Goal: Information Seeking & Learning: Learn about a topic

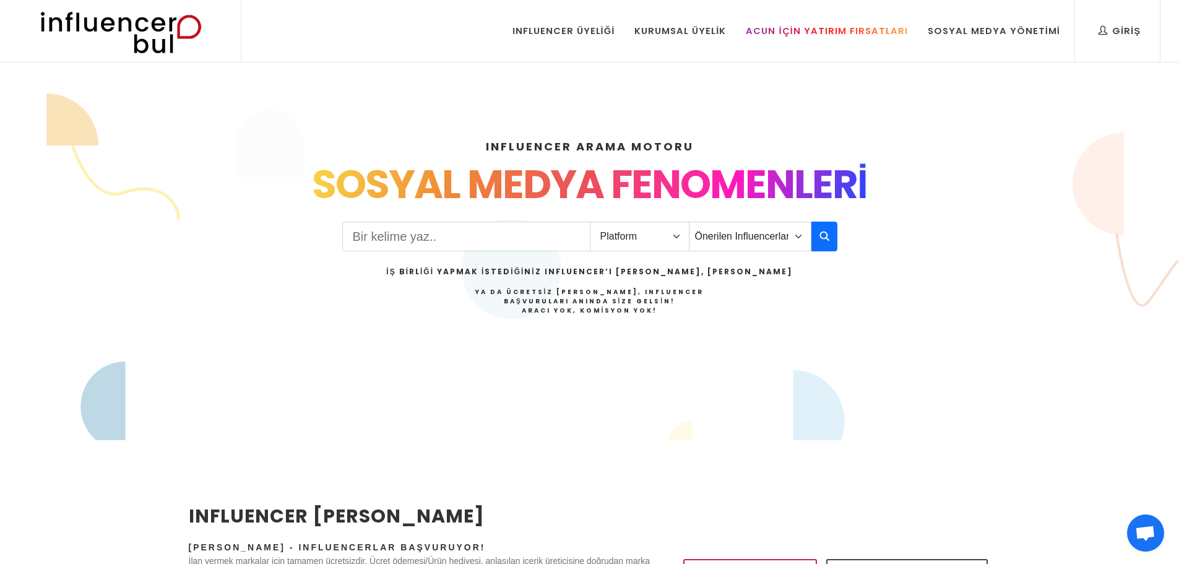
click at [824, 38] on link "Acun İçin Yatırım Fırsatları" at bounding box center [826, 31] width 180 height 62
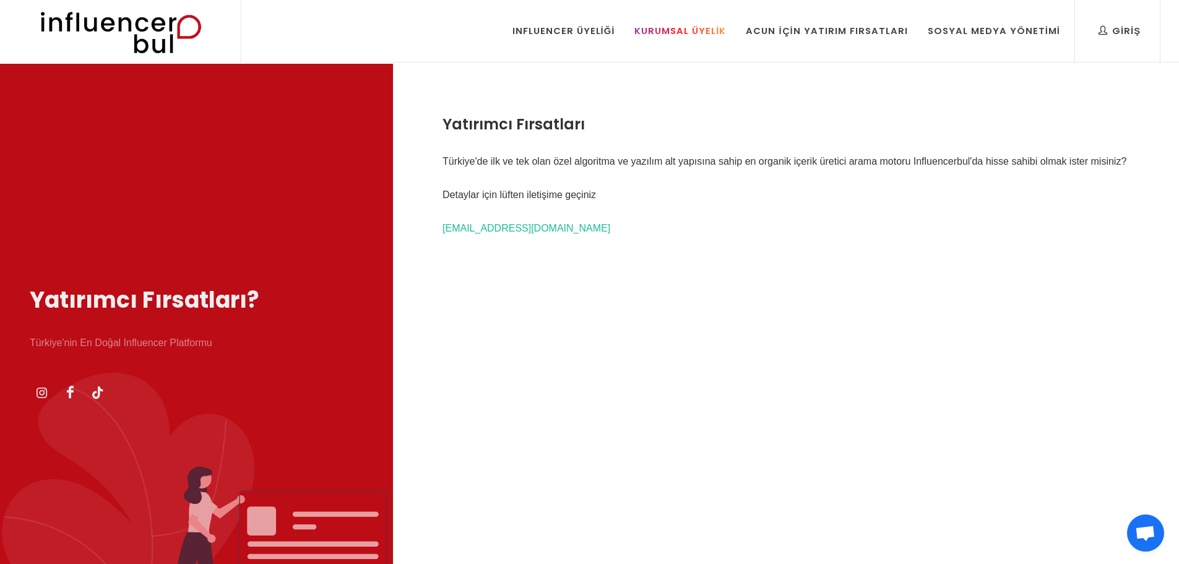
click at [696, 44] on link "Kurumsal Üyelik" at bounding box center [680, 31] width 110 height 62
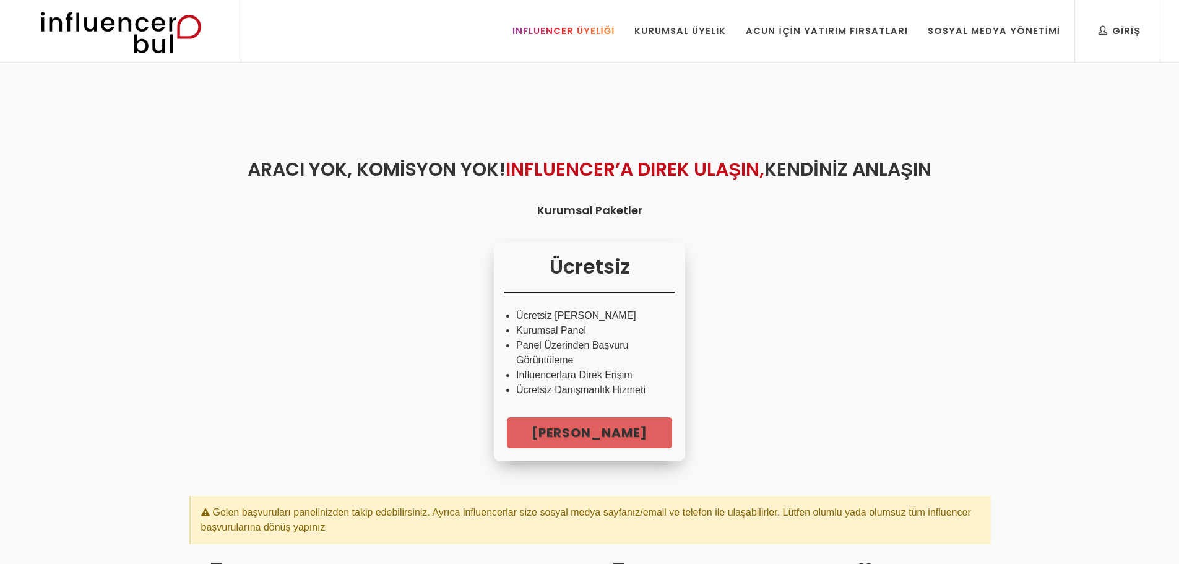
click at [615, 32] on div "Influencer Üyeliği" at bounding box center [563, 31] width 103 height 14
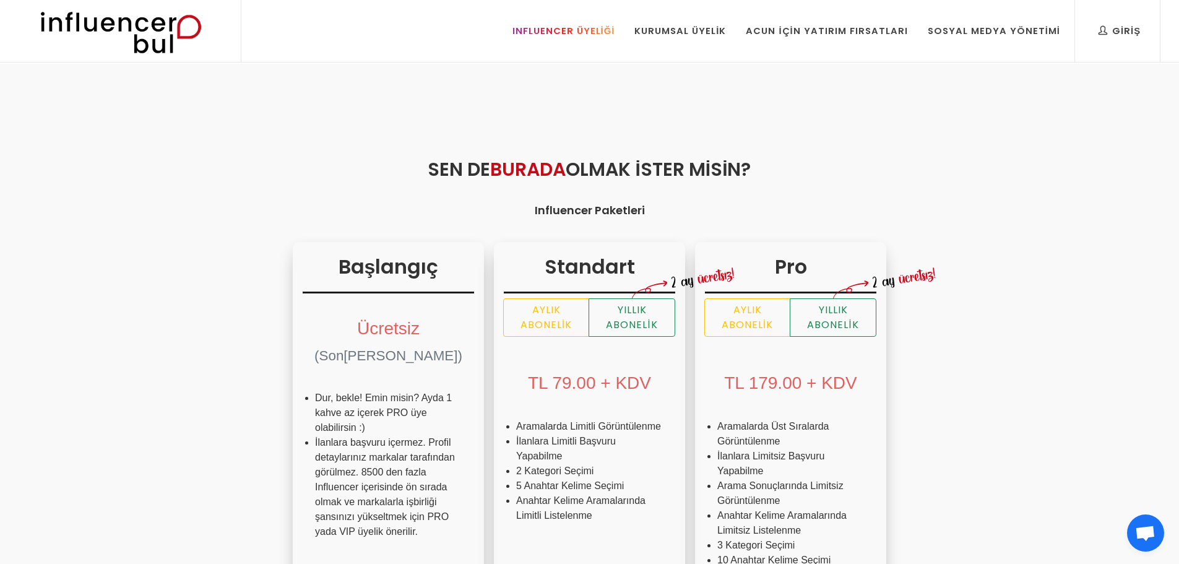
click at [587, 29] on div "Influencer Üyeliği" at bounding box center [563, 31] width 103 height 14
click at [682, 40] on link "Kurumsal Üyelik" at bounding box center [680, 31] width 110 height 62
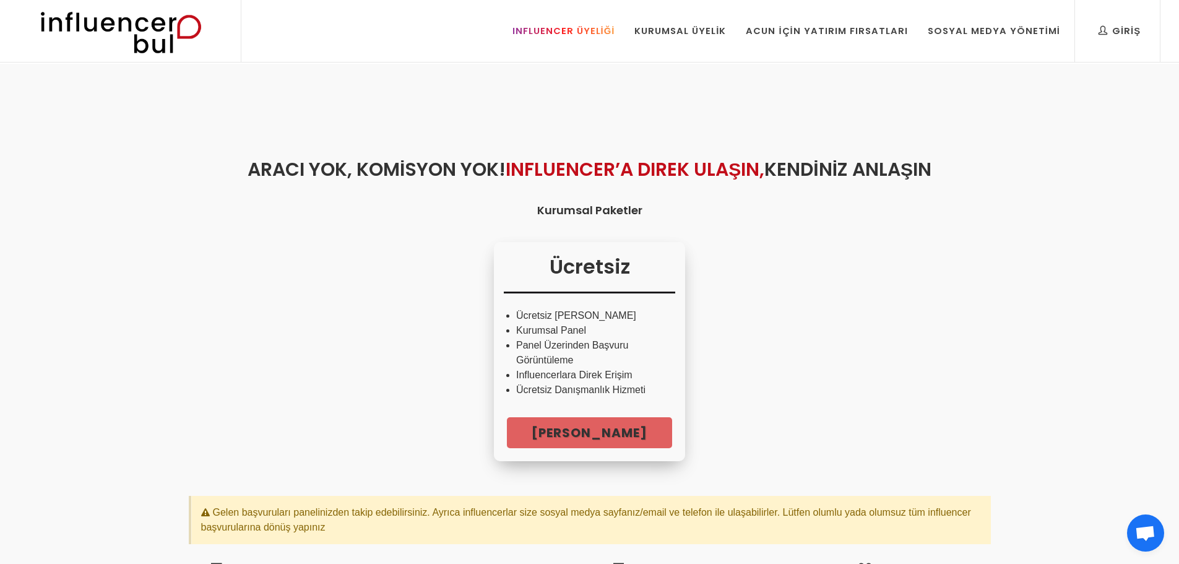
click at [601, 33] on div "Influencer Üyeliği" at bounding box center [563, 31] width 103 height 14
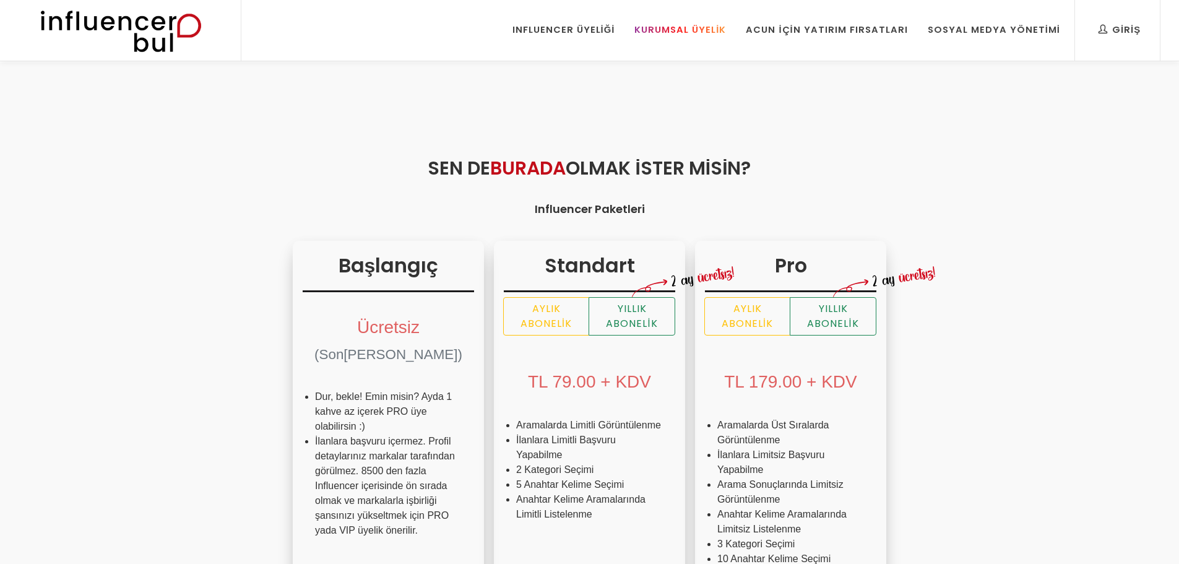
click at [693, 36] on div "Kurumsal Üyelik" at bounding box center [680, 30] width 92 height 14
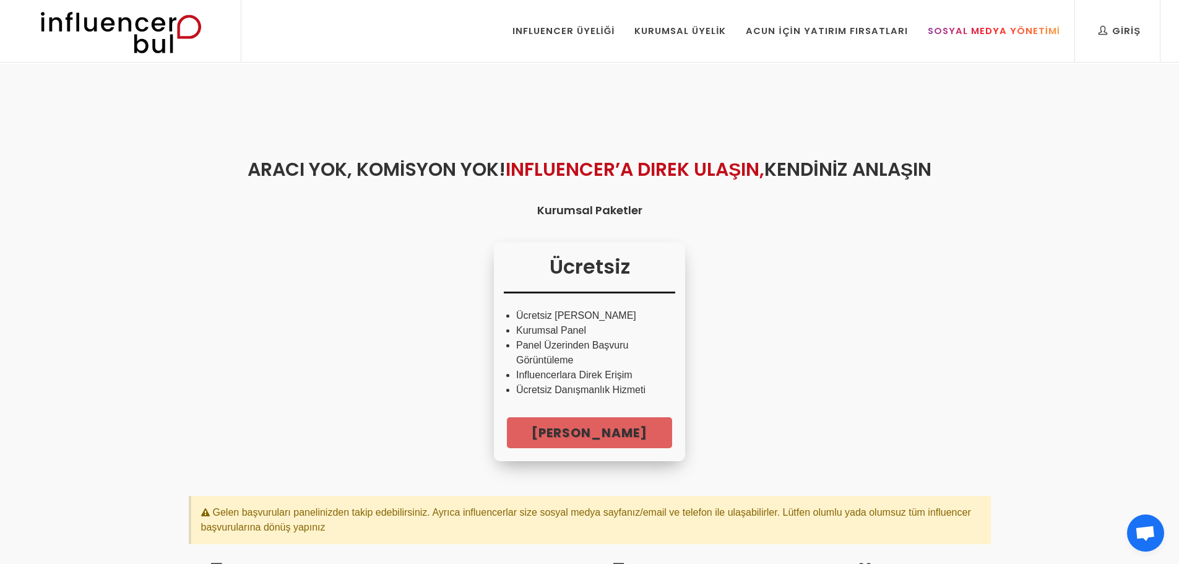
click at [1020, 27] on div "Sosyal Medya Yönetimi" at bounding box center [994, 31] width 132 height 14
